Goal: Task Accomplishment & Management: Use online tool/utility

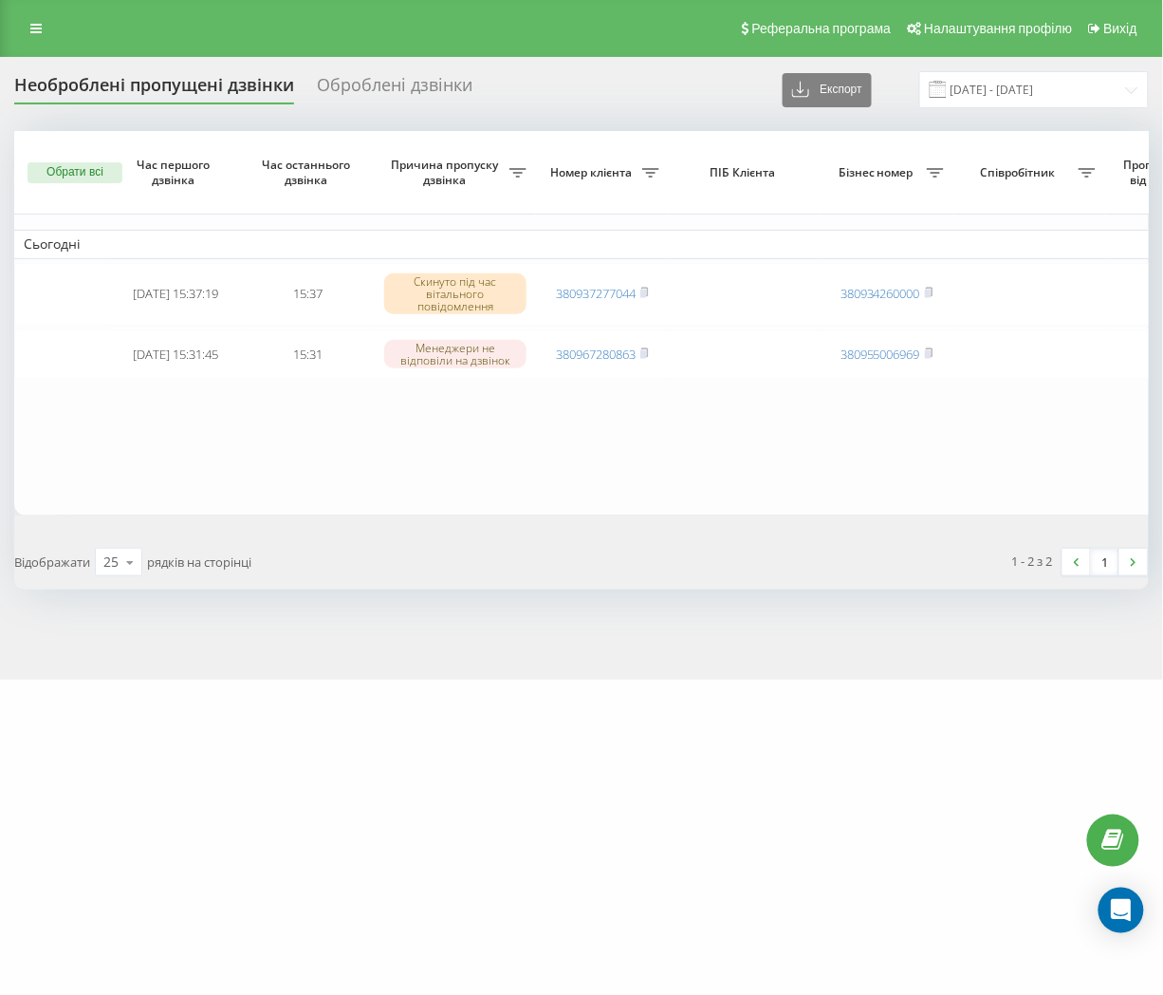
click at [507, 519] on div "Обрати всі Час першого дзвінка Час останнього дзвінка Причина пропуску дзвінка …" at bounding box center [581, 360] width 1135 height 458
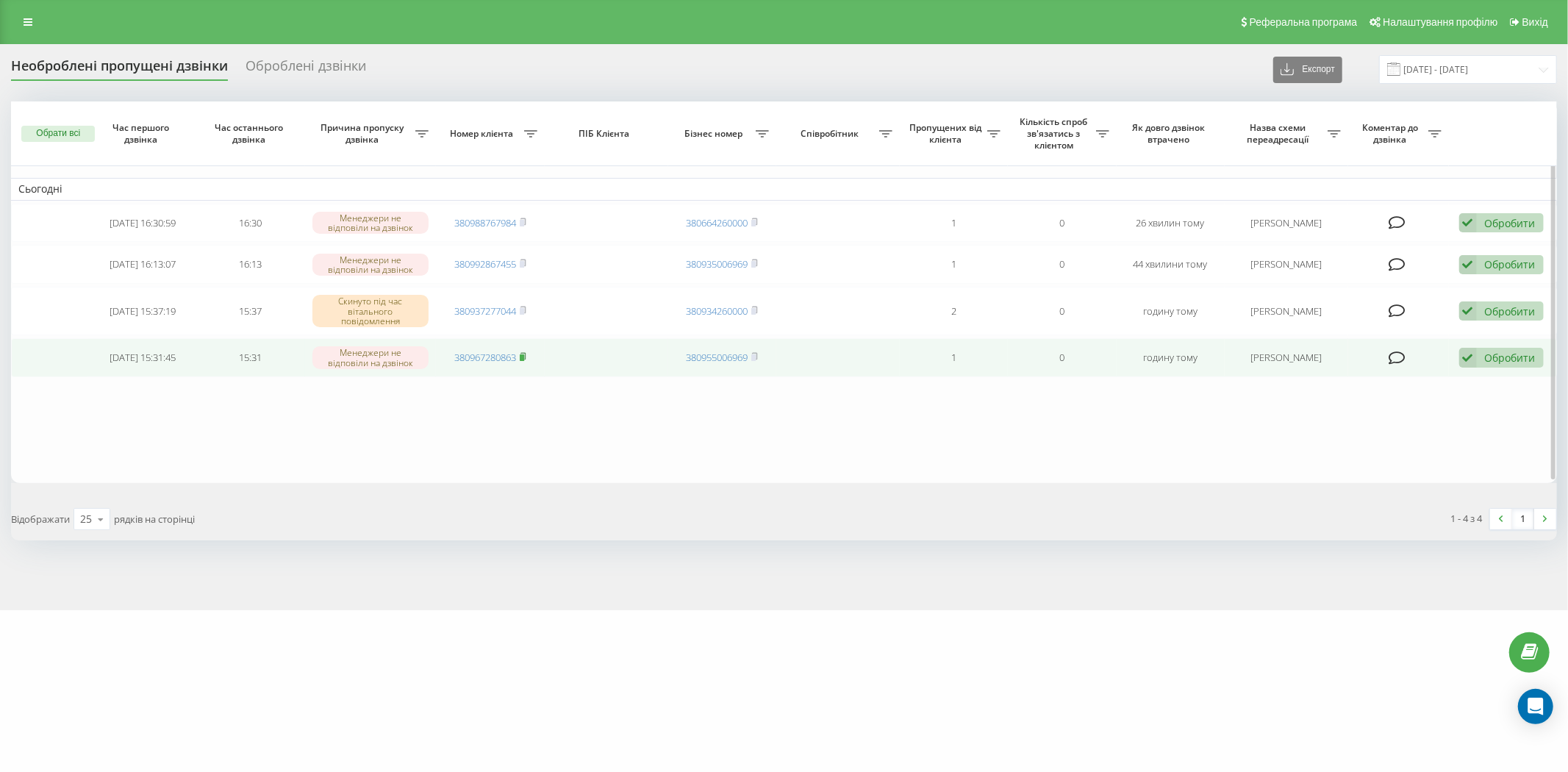
click at [526, 355] on icon at bounding box center [523, 357] width 7 height 9
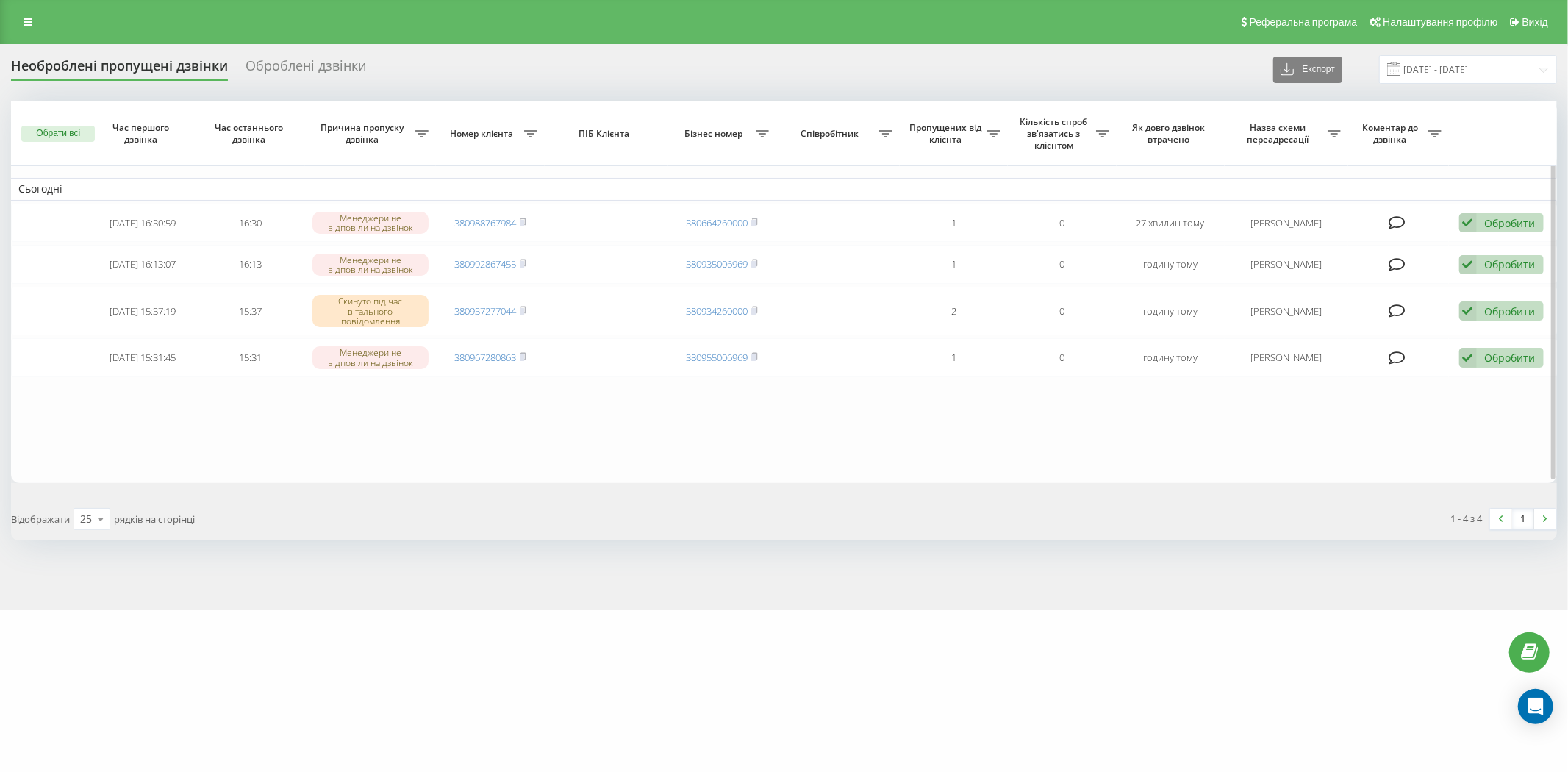
click at [619, 464] on table "Сьогодні 2025-09-23 16:30:59 16:30 Менеджери не відповіли на дзвінок 3809887679…" at bounding box center [784, 292] width 1546 height 382
click at [486, 429] on table "Сьогодні 2025-09-23 16:30:59 16:30 Менеджери не відповіли на дзвінок 3809887679…" at bounding box center [784, 292] width 1546 height 382
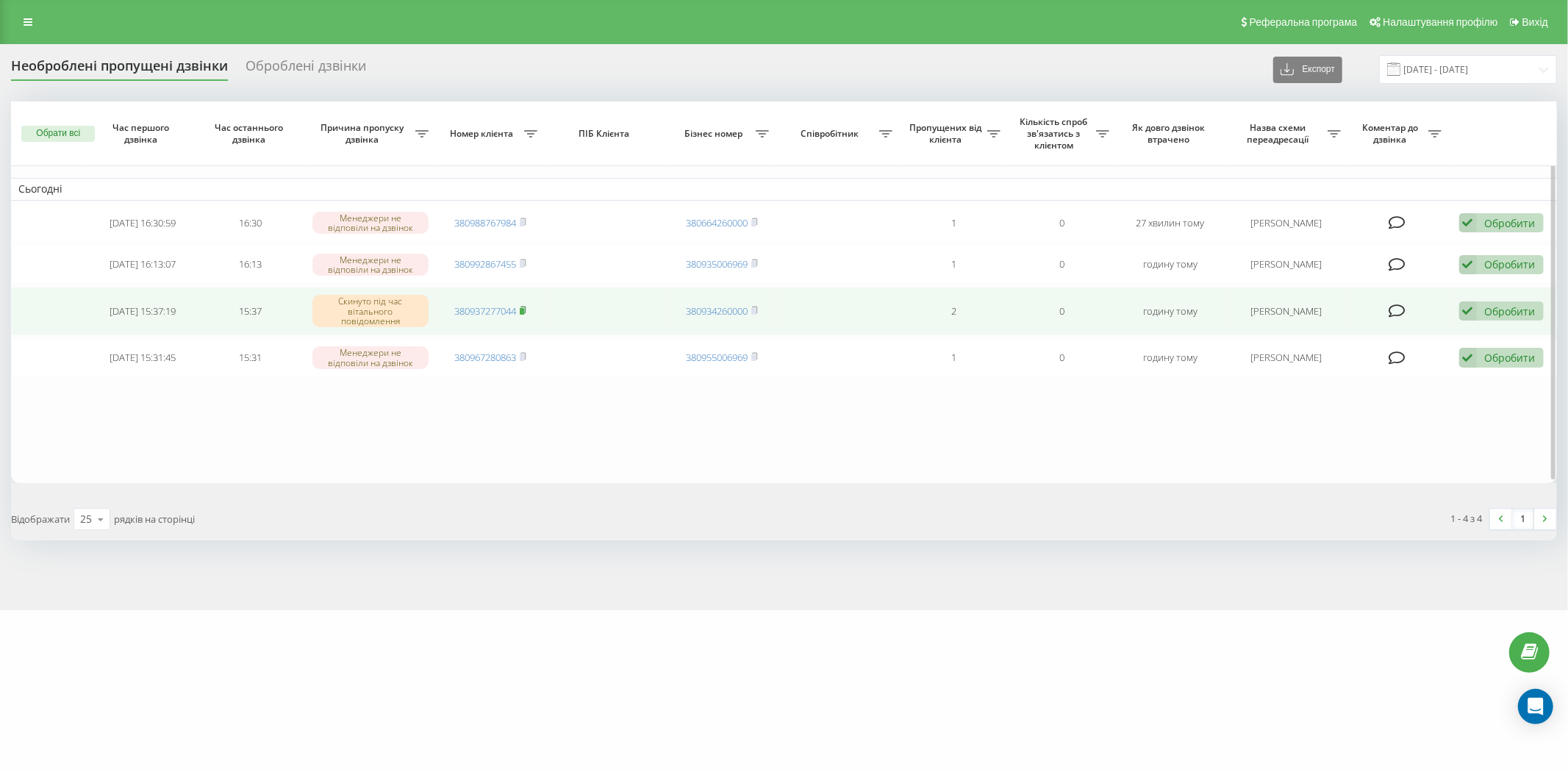
click at [523, 309] on rect at bounding box center [522, 312] width 5 height 7
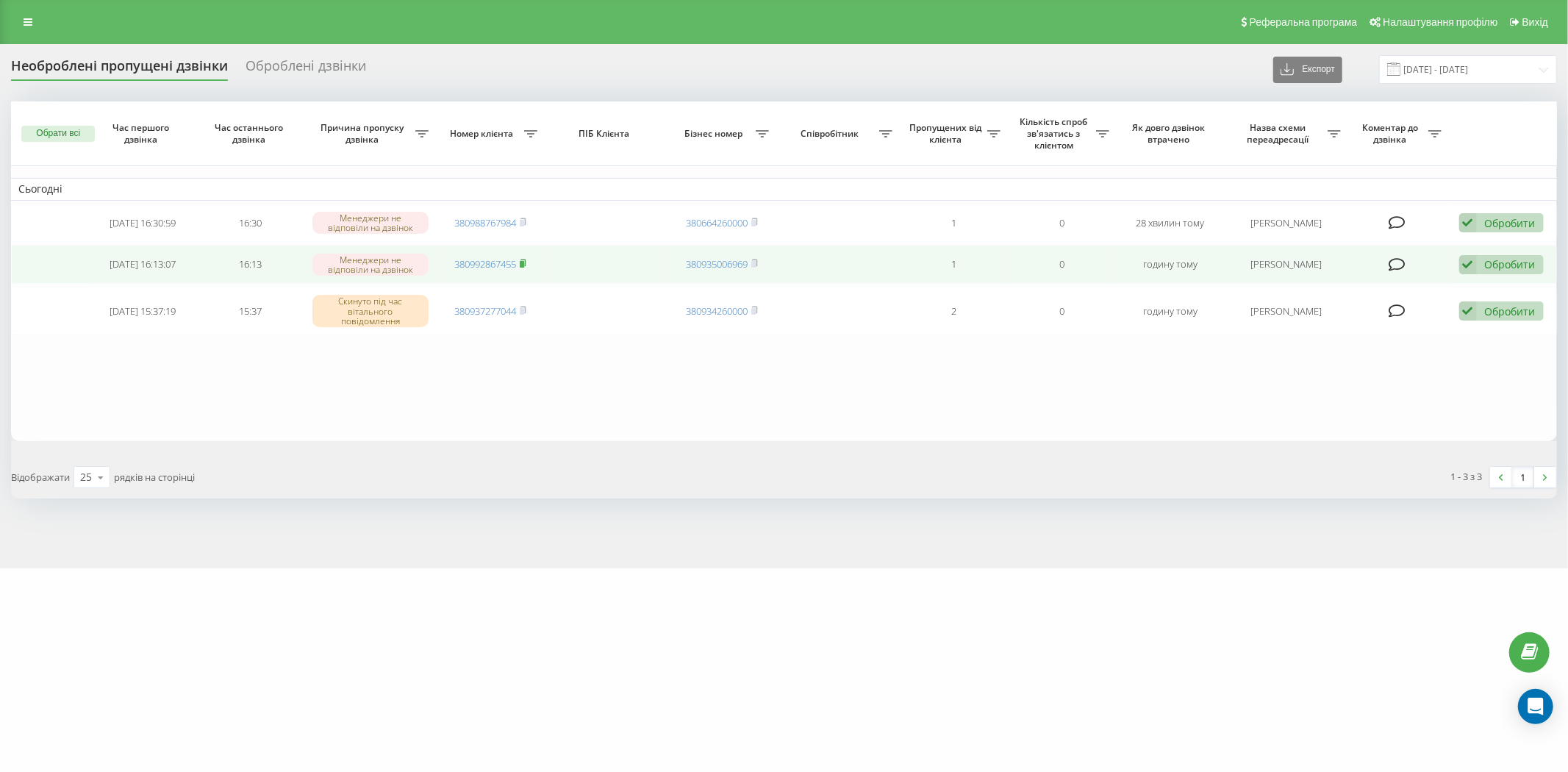
click at [526, 259] on icon at bounding box center [523, 263] width 7 height 9
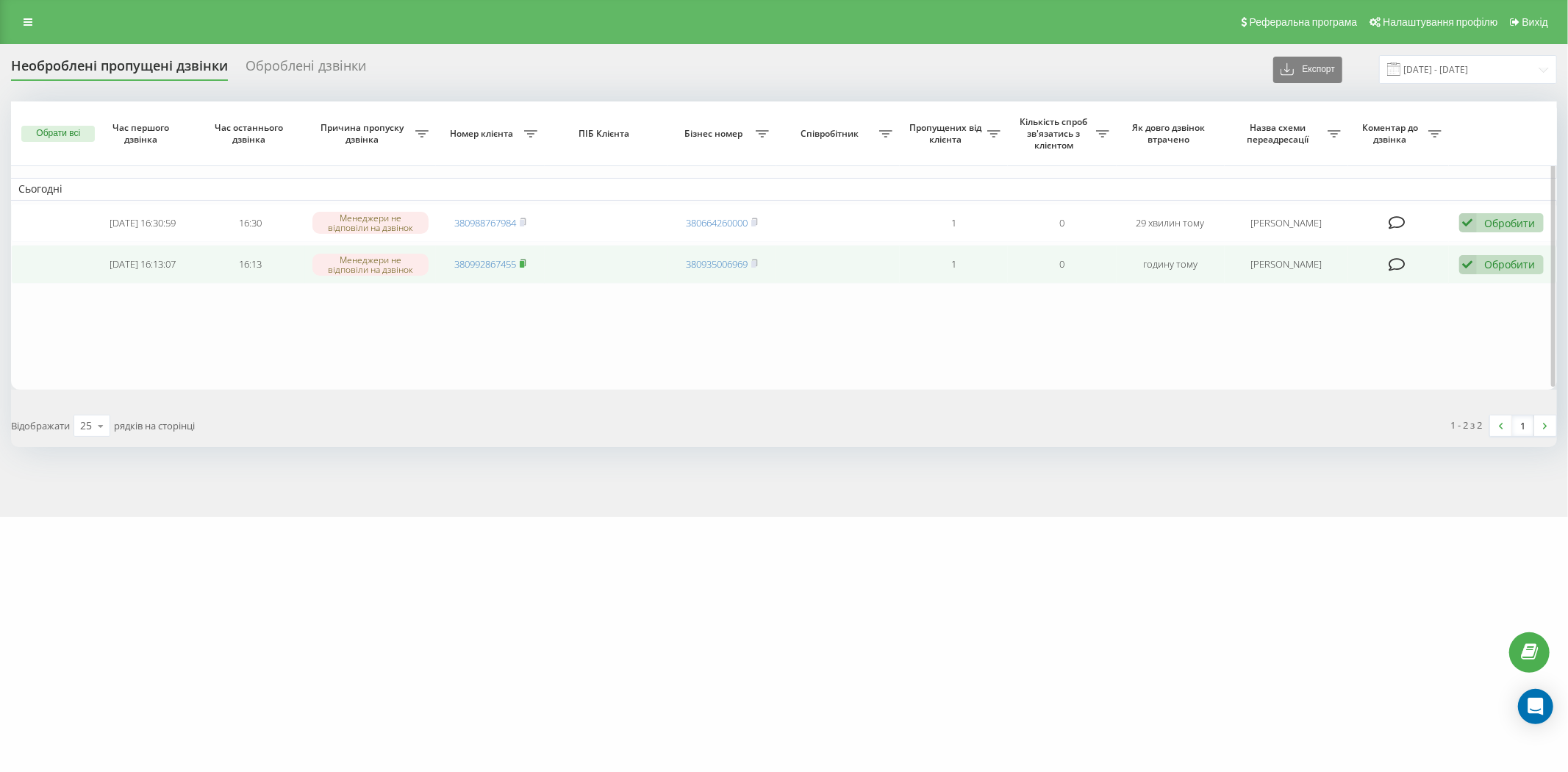
click at [524, 264] on rect at bounding box center [522, 264] width 5 height 7
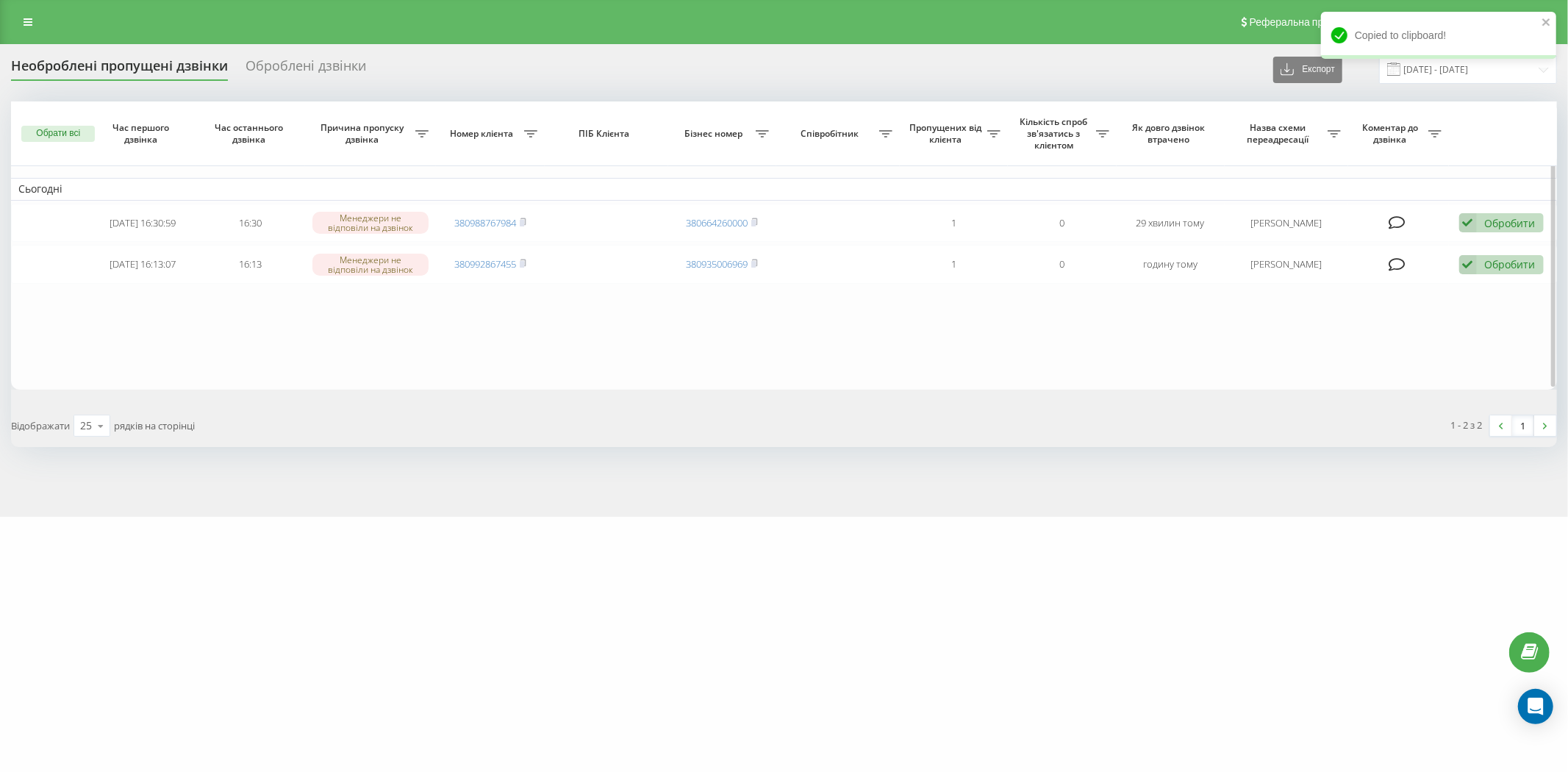
click at [694, 369] on table "Сьогодні [DATE] 16:30:59 16:30 Менеджери не відповіли на дзвінок 380988767984 3…" at bounding box center [784, 246] width 1546 height 288
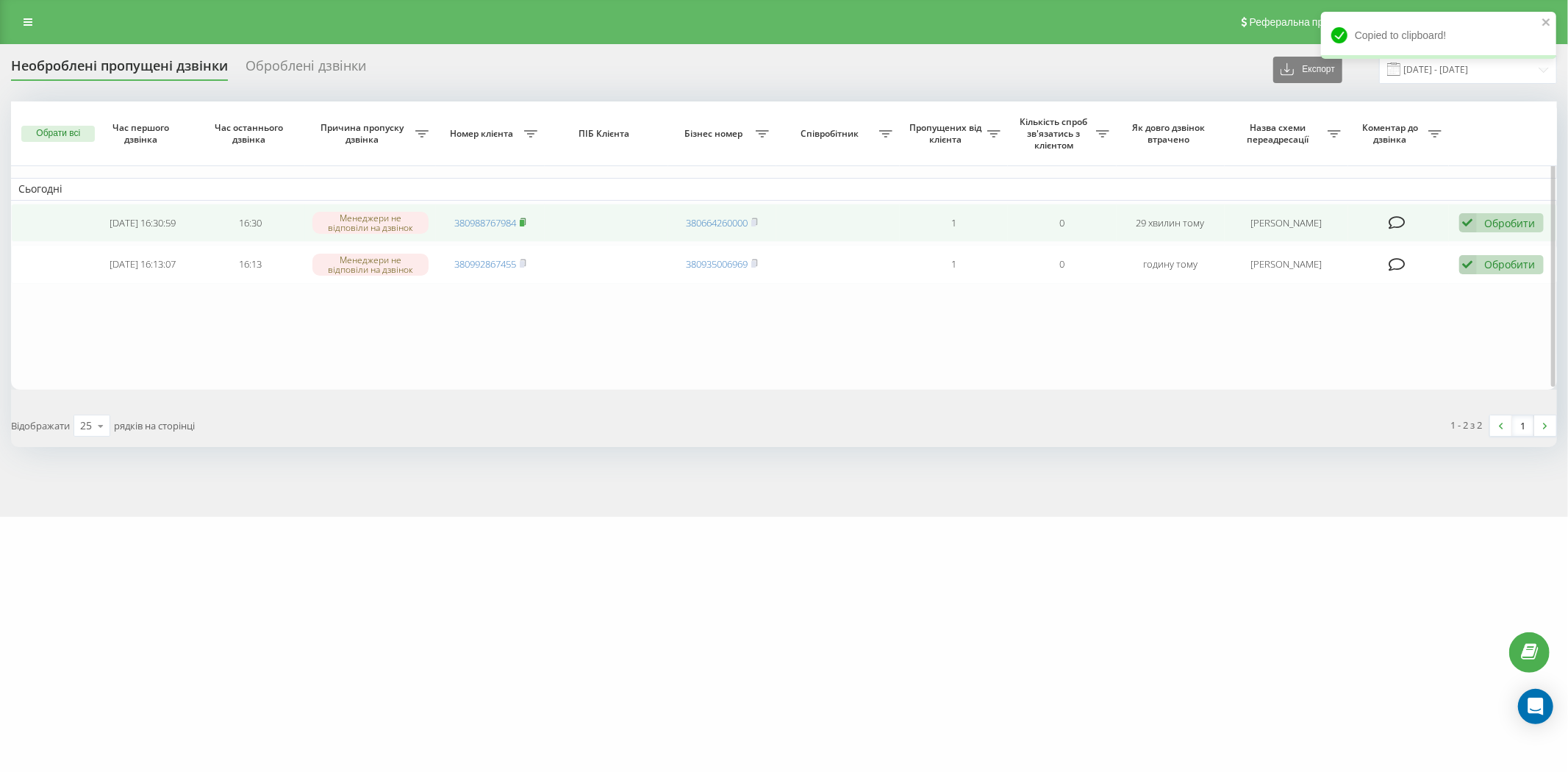
click at [524, 222] on rect at bounding box center [522, 223] width 5 height 7
click at [1476, 218] on icon at bounding box center [1468, 223] width 18 height 20
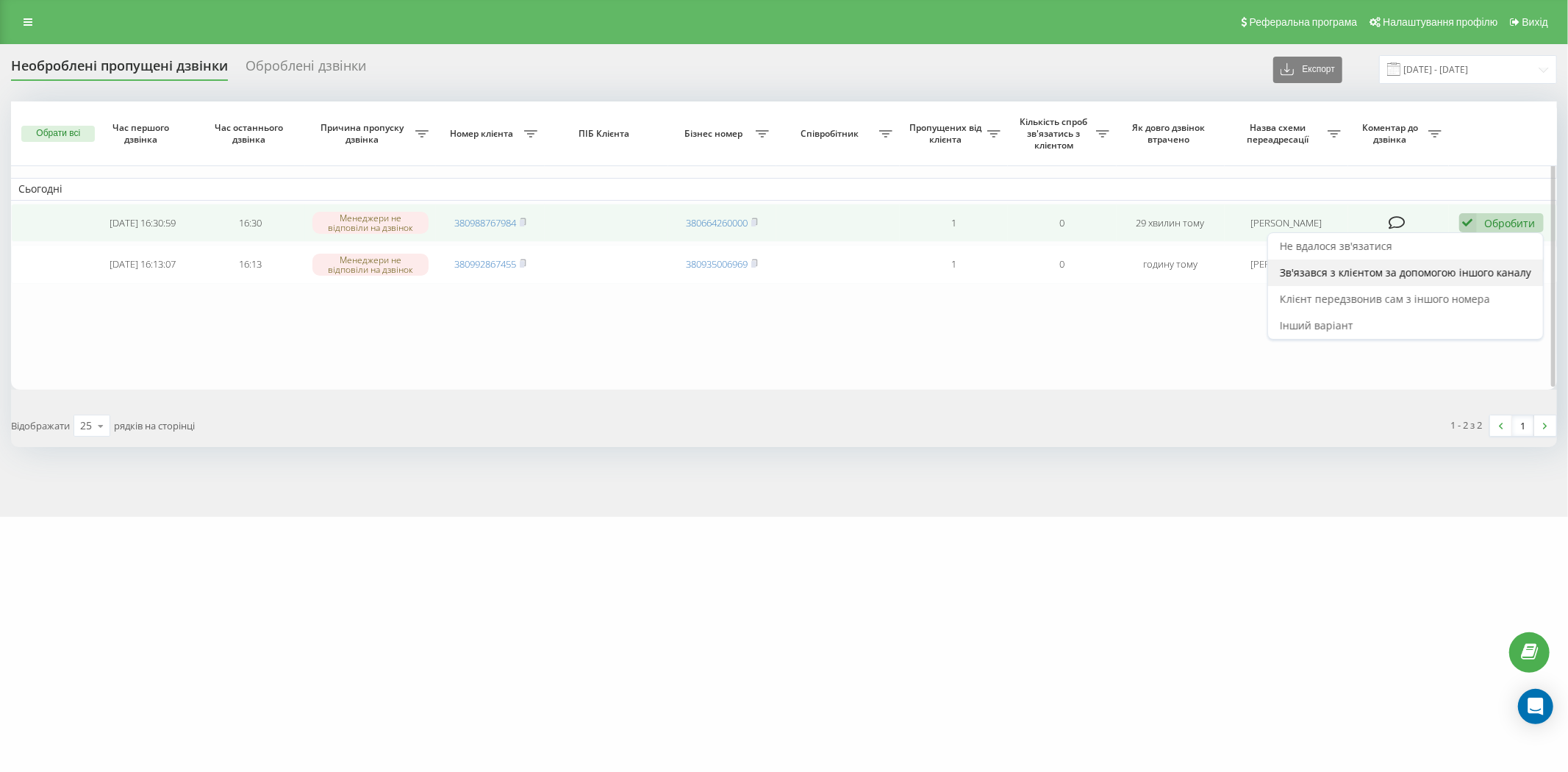
click at [1470, 270] on span "Зв'язався з клієнтом за допомогою іншого каналу" at bounding box center [1405, 273] width 252 height 14
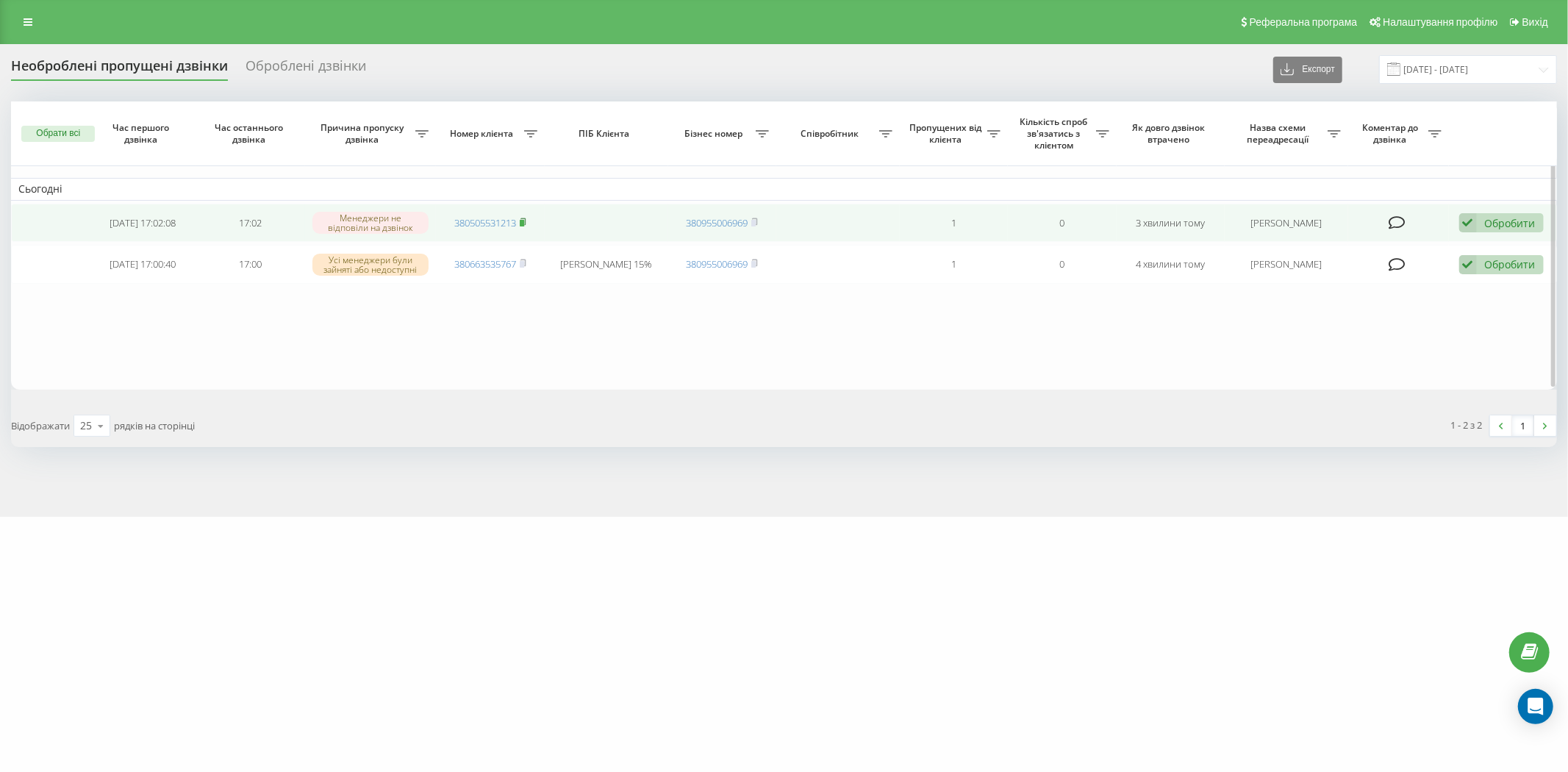
click at [524, 218] on icon at bounding box center [523, 222] width 7 height 9
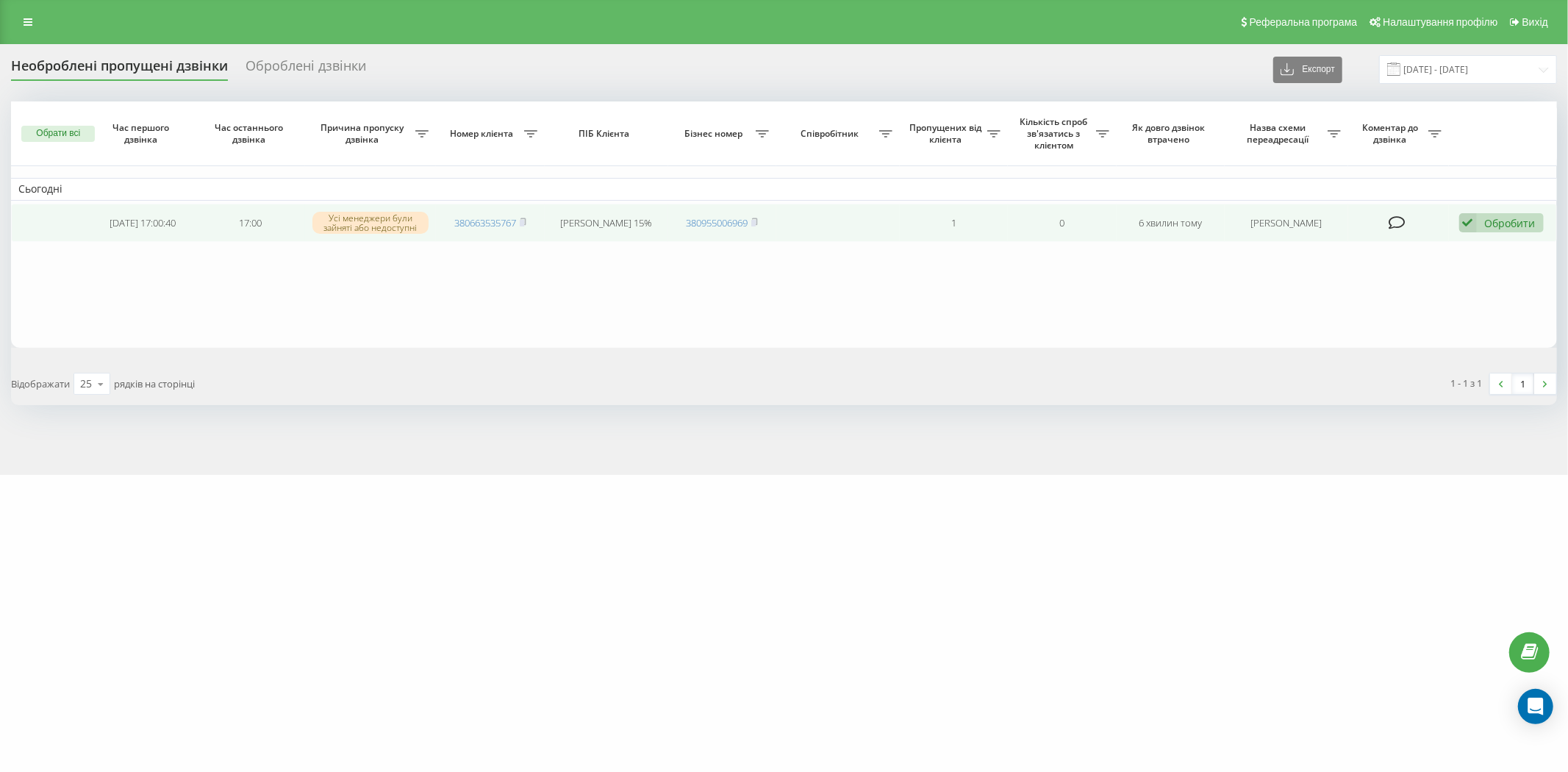
click at [1518, 222] on div "Обробити" at bounding box center [1510, 223] width 50 height 14
click at [1457, 257] on div "Не вдалося зв'язатися" at bounding box center [1405, 246] width 275 height 26
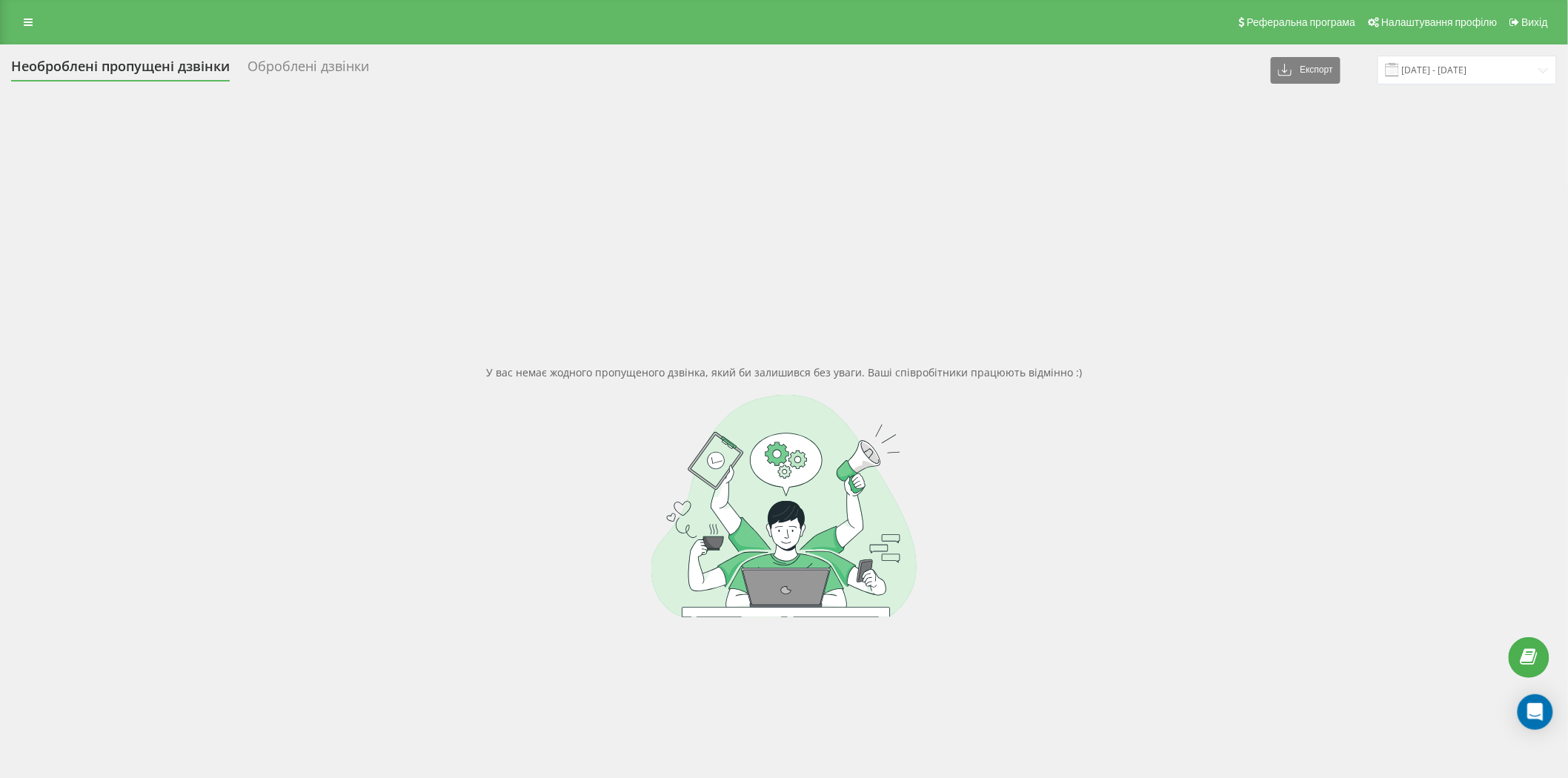
click at [545, 329] on div "У вас немає жодного пропущеного дзвінка, який би залишився без уваги. Ваші спів…" at bounding box center [784, 491] width 1546 height 778
